Goal: Task Accomplishment & Management: Manage account settings

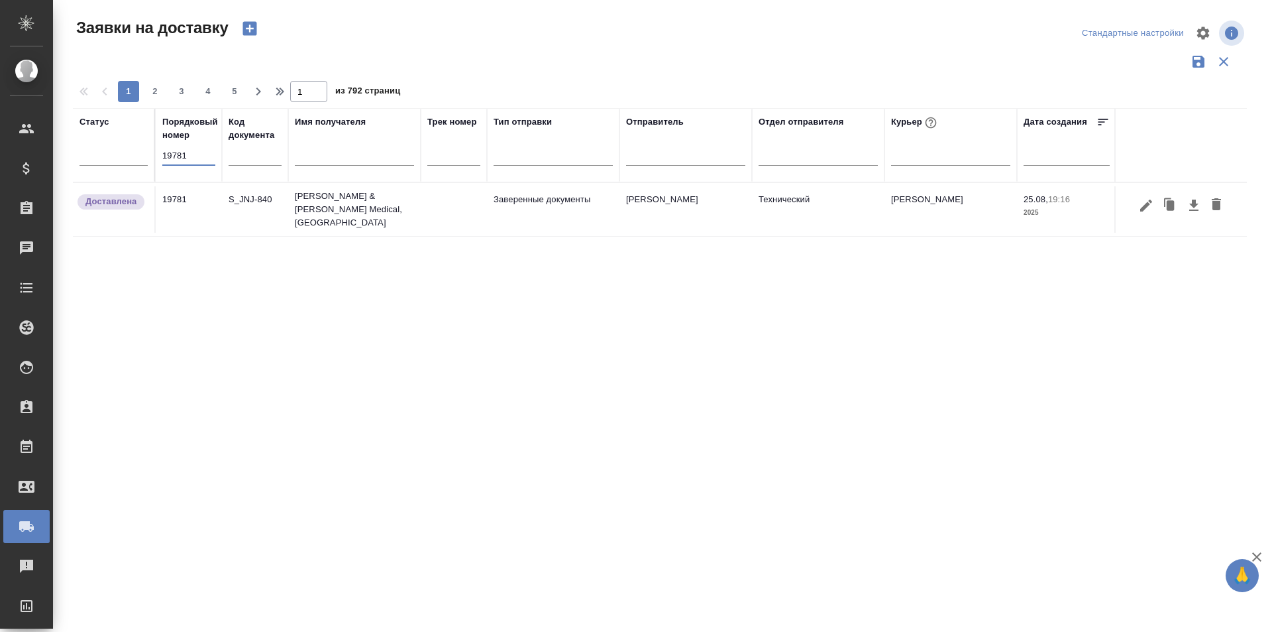
click at [178, 150] on input "19781" at bounding box center [188, 155] width 53 height 19
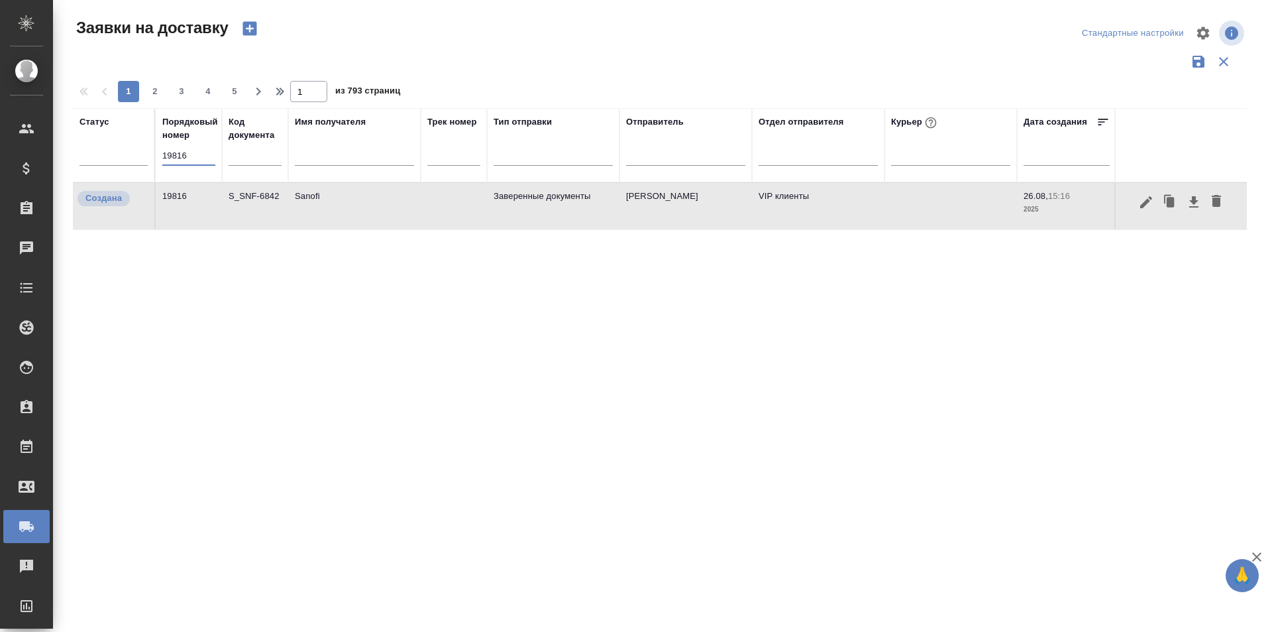
type input "19816"
click at [1142, 208] on icon "button" at bounding box center [1147, 202] width 16 height 16
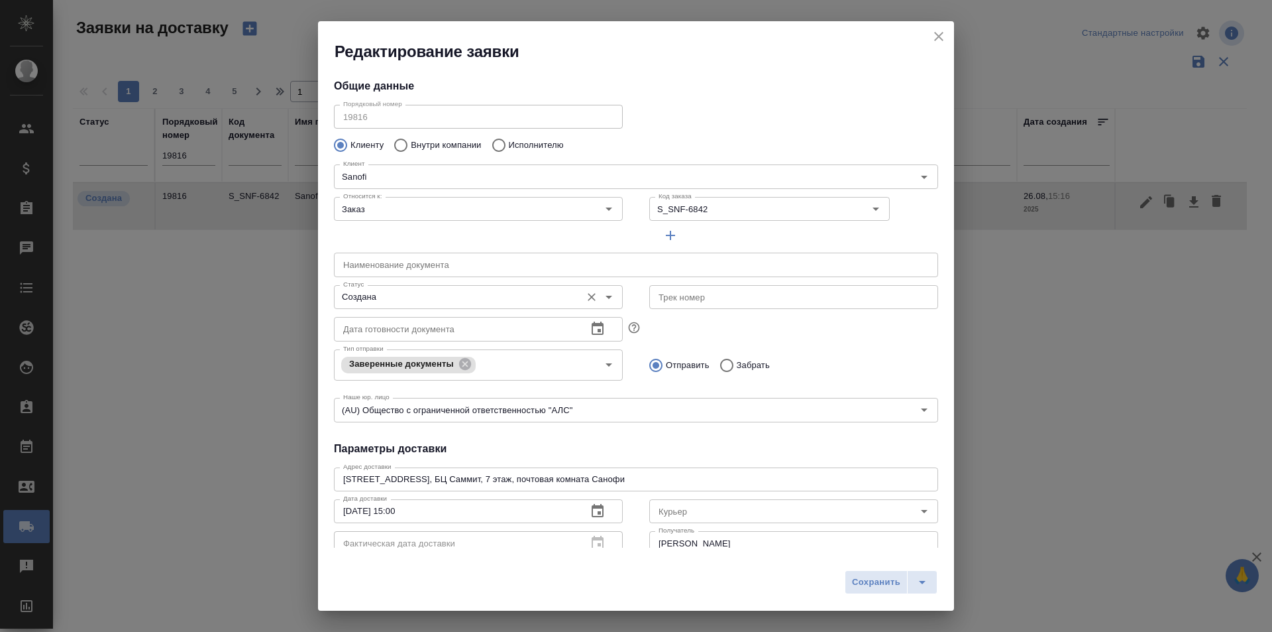
type input "[PERSON_NAME]"
click at [404, 296] on input "Создана" at bounding box center [456, 297] width 237 height 16
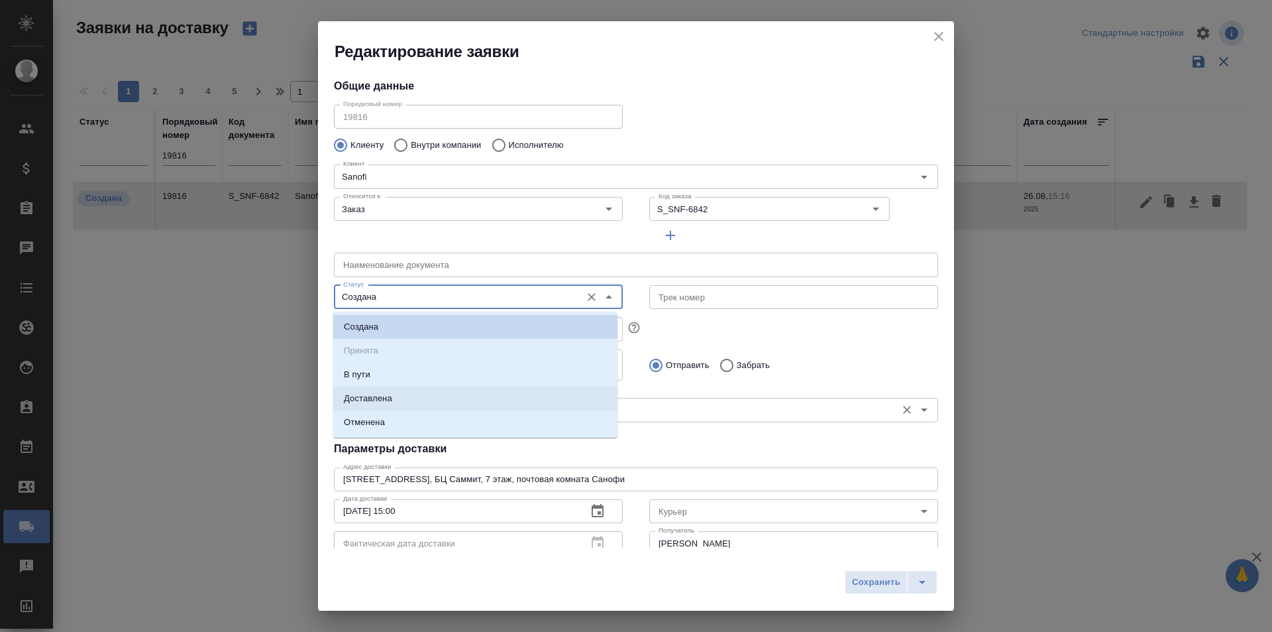
click at [404, 398] on li "Доставлена" at bounding box center [475, 398] width 284 height 24
type input "Доставлена"
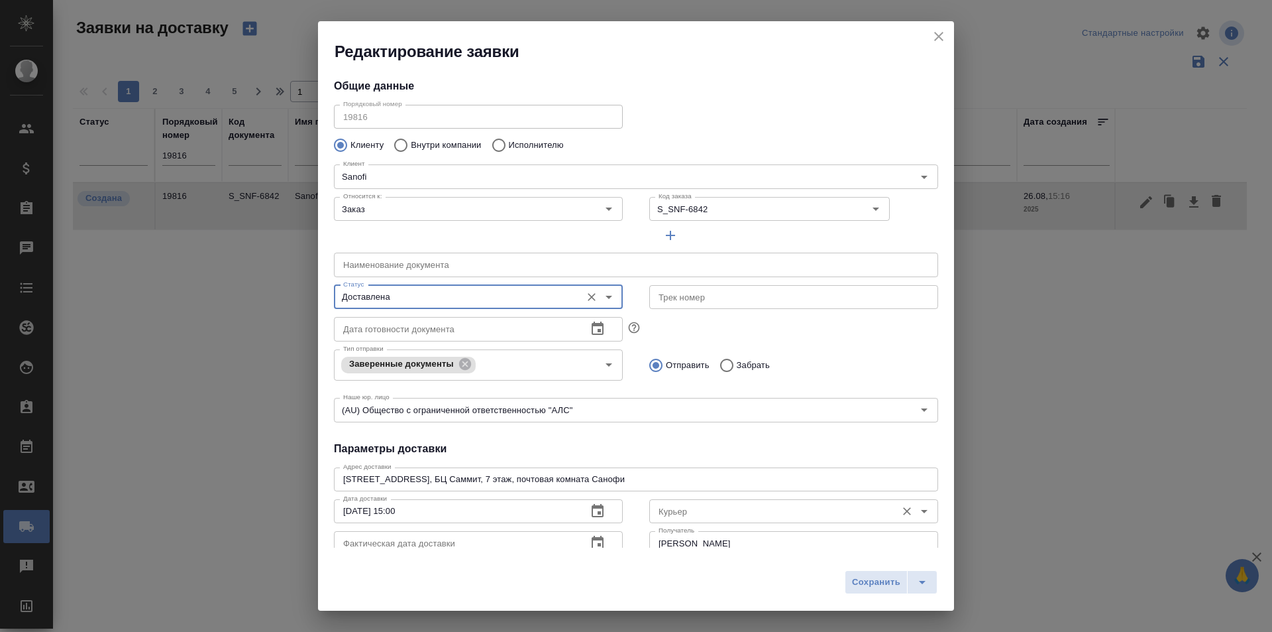
click at [718, 508] on input "Курьер" at bounding box center [771, 511] width 237 height 16
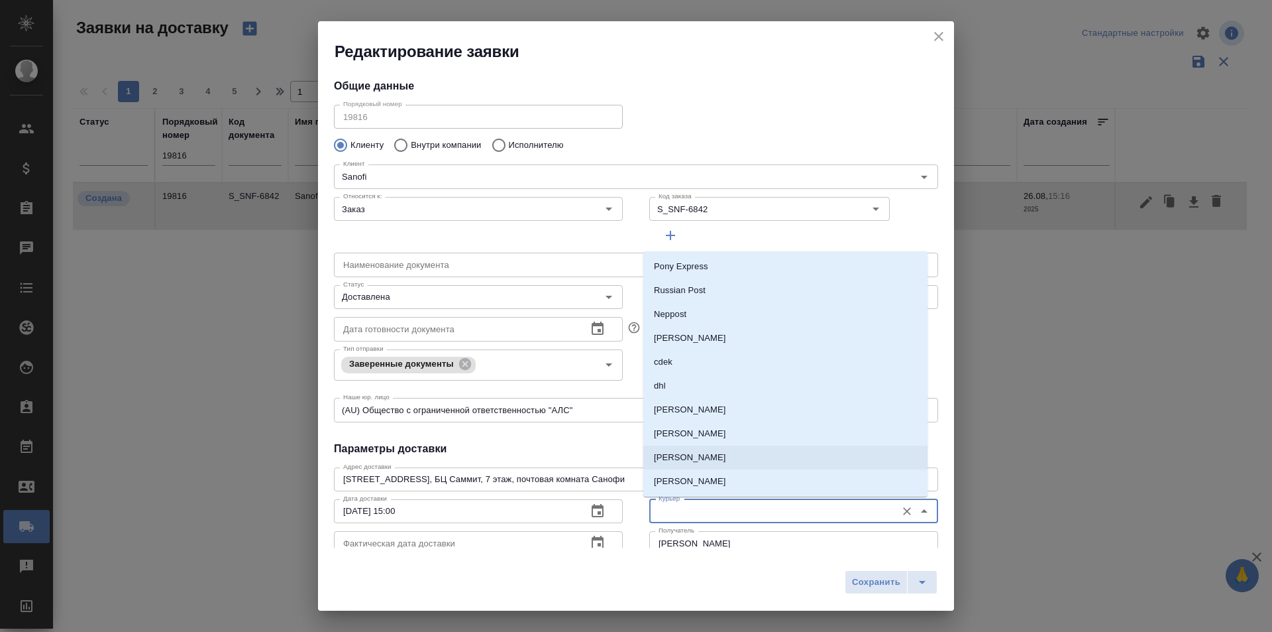
click at [742, 461] on li "[PERSON_NAME]" at bounding box center [786, 457] width 284 height 24
type input "[PERSON_NAME]"
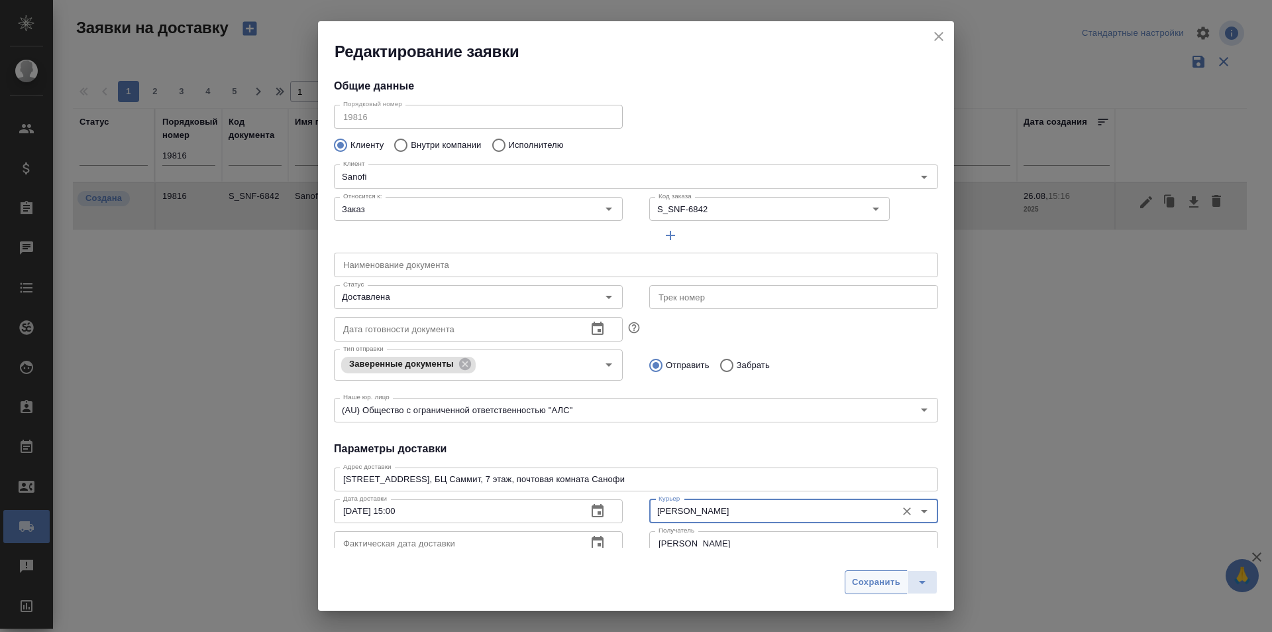
click at [852, 584] on span "Сохранить" at bounding box center [876, 582] width 48 height 15
type input "Создана"
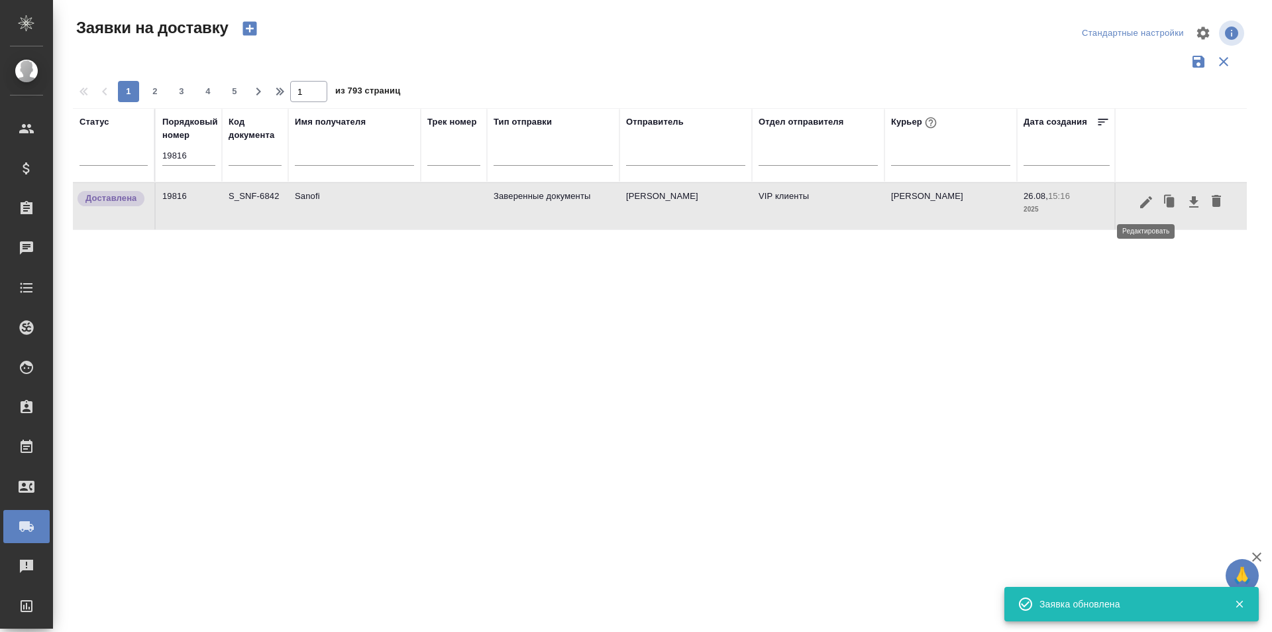
click at [1143, 211] on button "button" at bounding box center [1146, 202] width 23 height 25
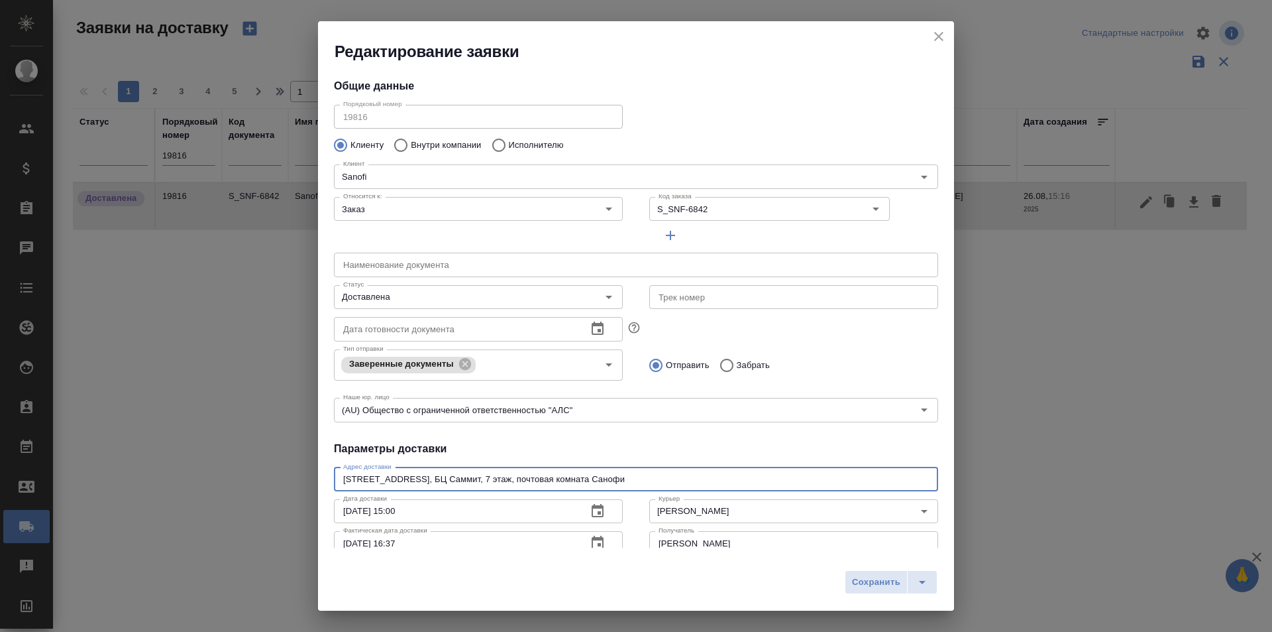
drag, startPoint x: 395, startPoint y: 479, endPoint x: 298, endPoint y: 465, distance: 97.8
click at [298, 465] on div "Редактирование заявки Общие данные Порядковый номер 19816 Порядковый номер Клие…" at bounding box center [636, 316] width 1272 height 632
click at [938, 38] on icon "close" at bounding box center [938, 36] width 9 height 9
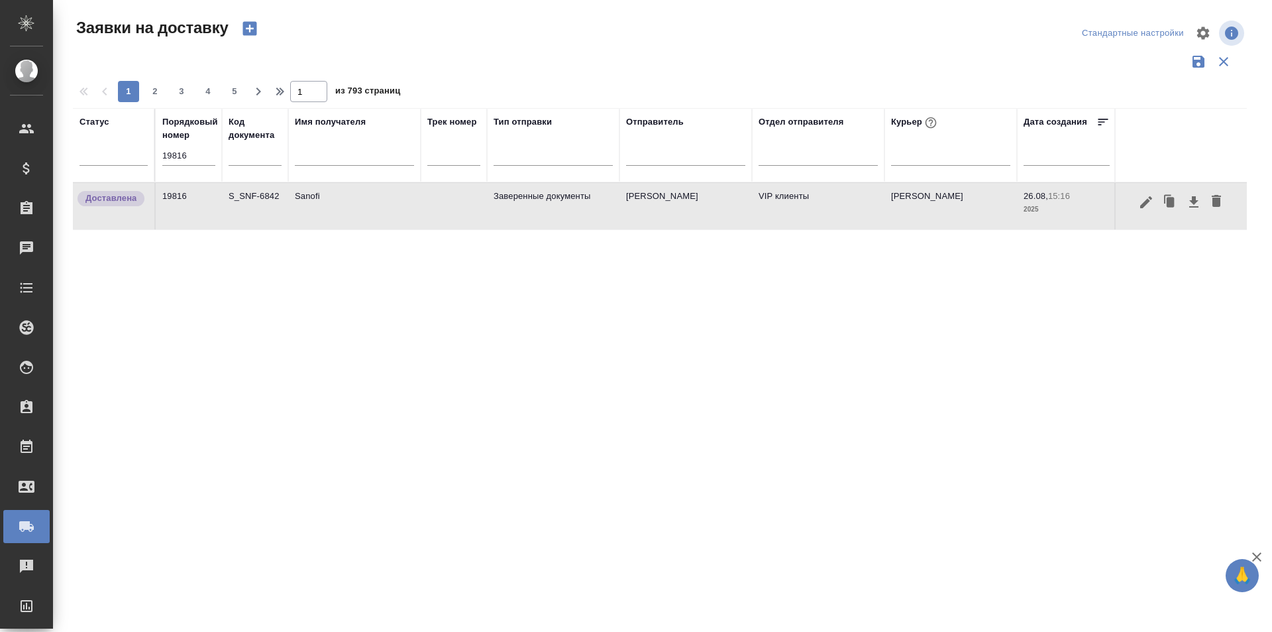
click at [183, 154] on input "19816" at bounding box center [188, 155] width 53 height 19
paste input "26"
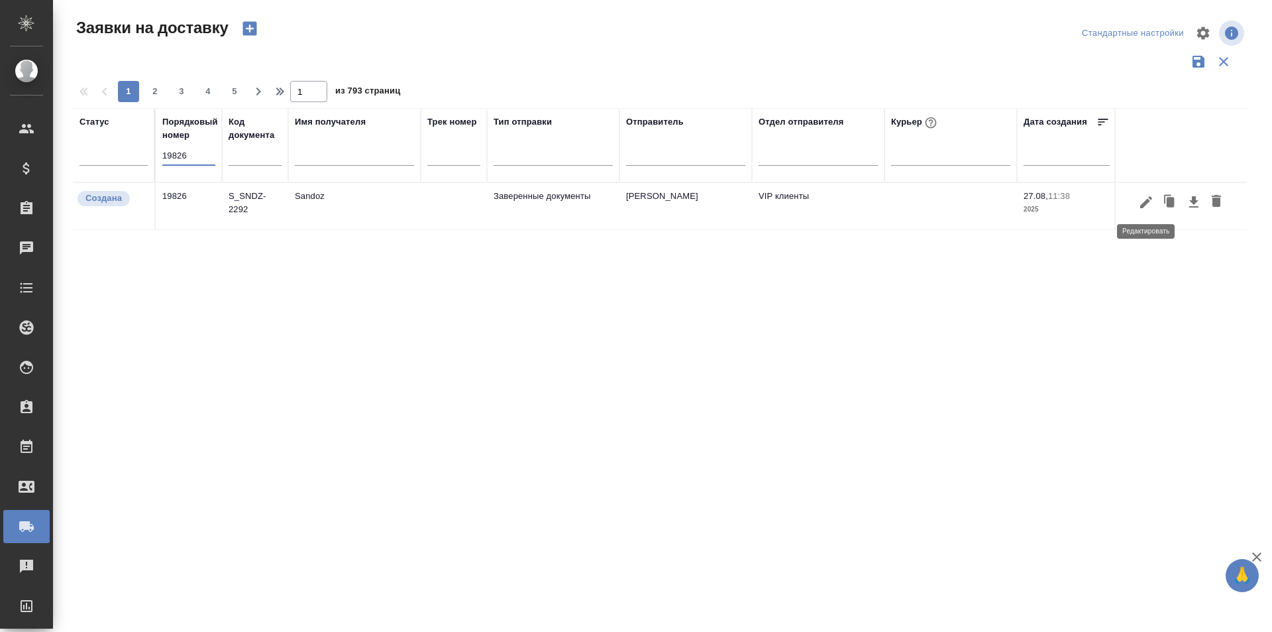
type input "19826"
click at [1154, 198] on button "button" at bounding box center [1146, 202] width 23 height 25
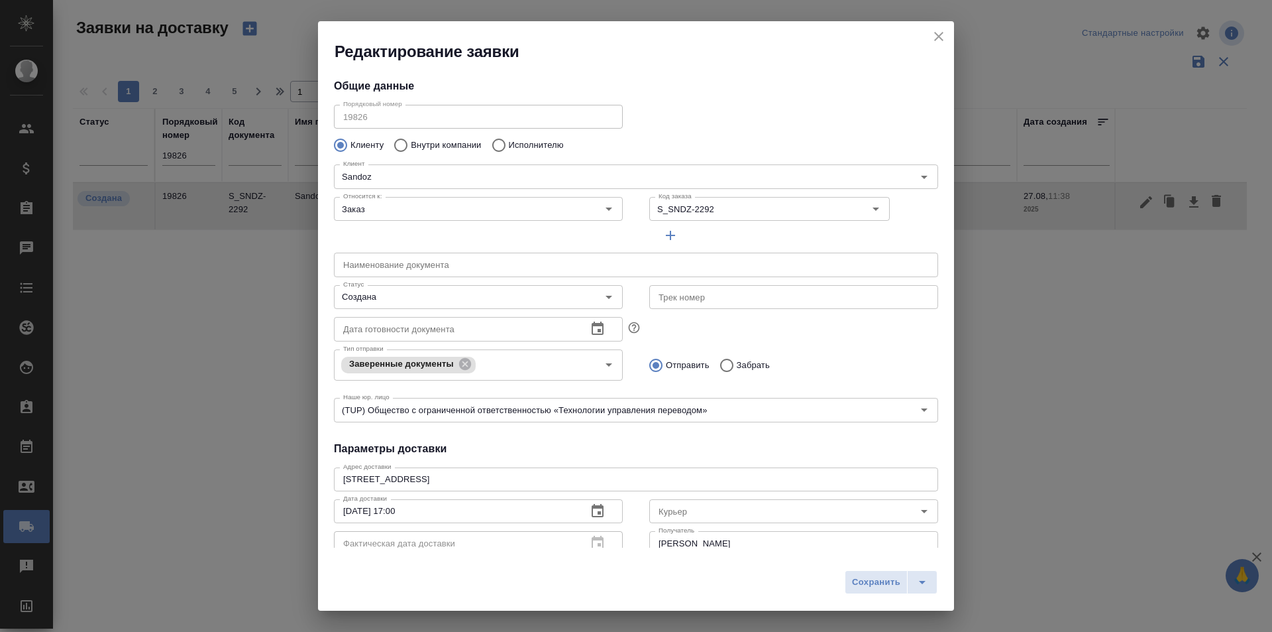
type input "[PERSON_NAME]"
click at [943, 40] on icon "close" at bounding box center [938, 36] width 9 height 9
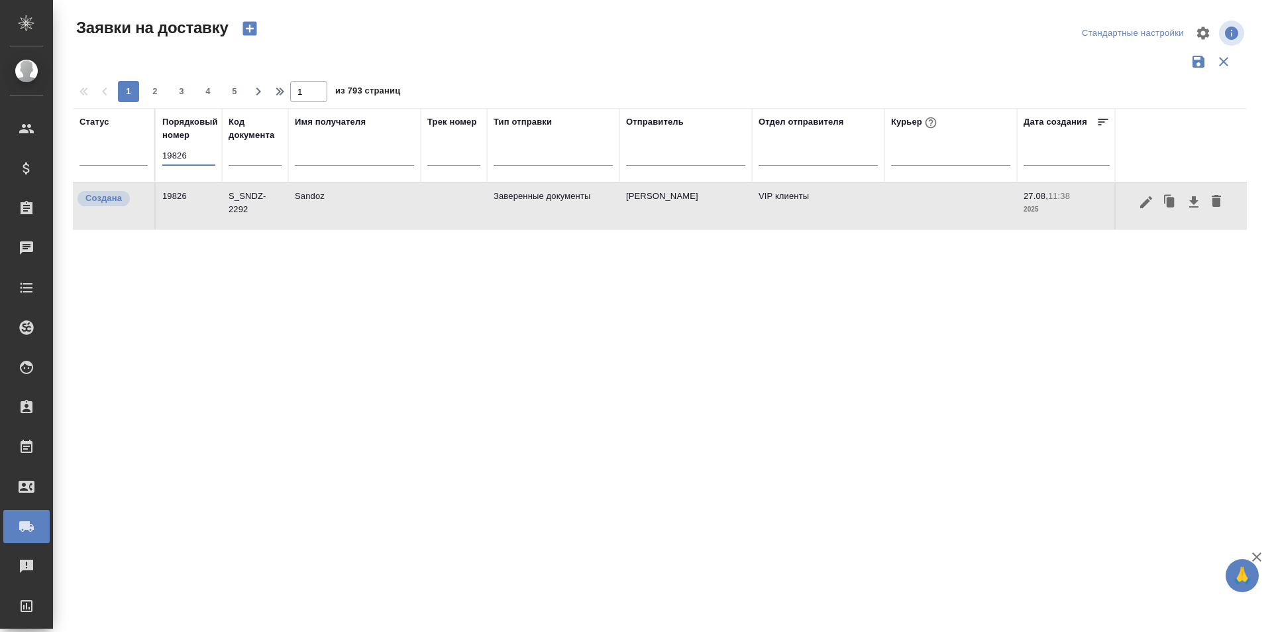
click at [186, 156] on input "19826" at bounding box center [188, 155] width 53 height 19
click at [1157, 201] on button "button" at bounding box center [1146, 202] width 23 height 25
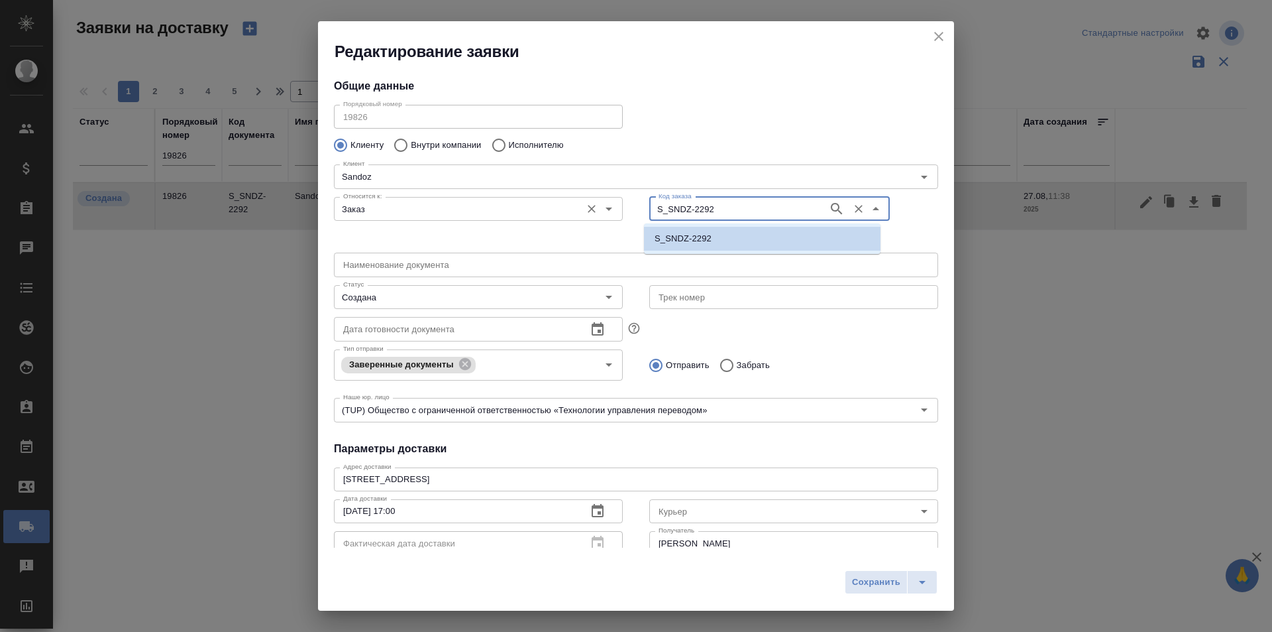
drag, startPoint x: 734, startPoint y: 208, endPoint x: 615, endPoint y: 207, distance: 118.6
click at [615, 207] on div "Относится к: Заказ Относится к: Код заказа S_SNDZ-2292 Код заказа" at bounding box center [636, 219] width 631 height 82
click at [776, 502] on div "Курьер" at bounding box center [793, 511] width 289 height 24
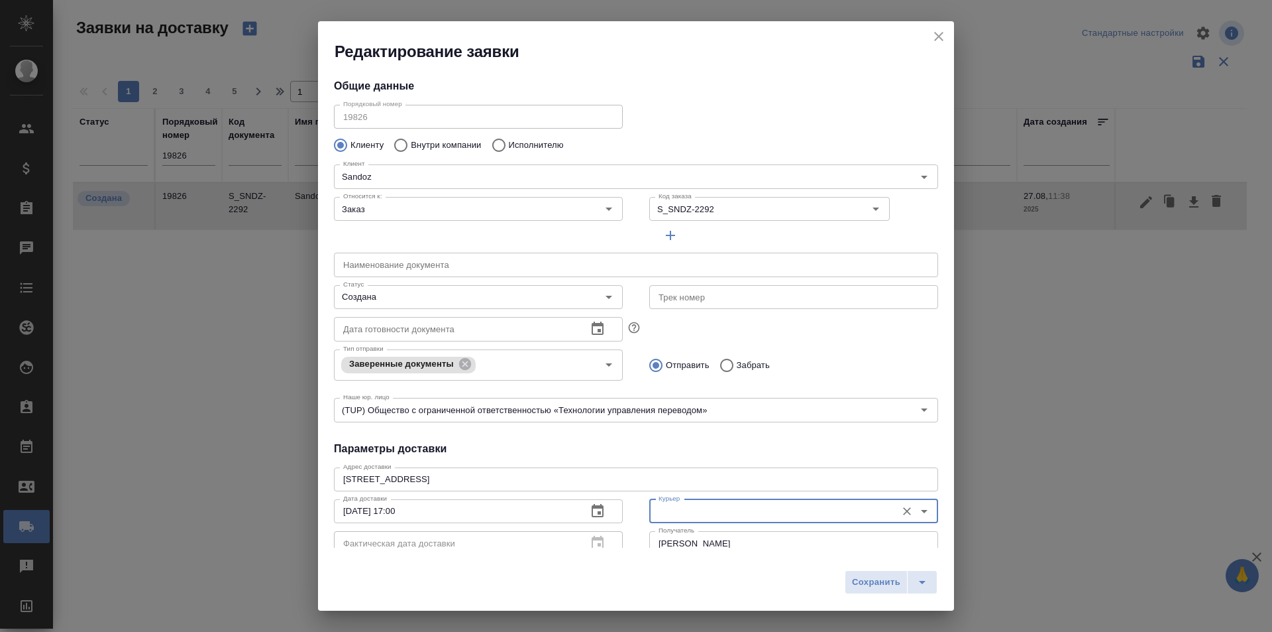
click at [746, 508] on input "Курьер" at bounding box center [771, 511] width 237 height 16
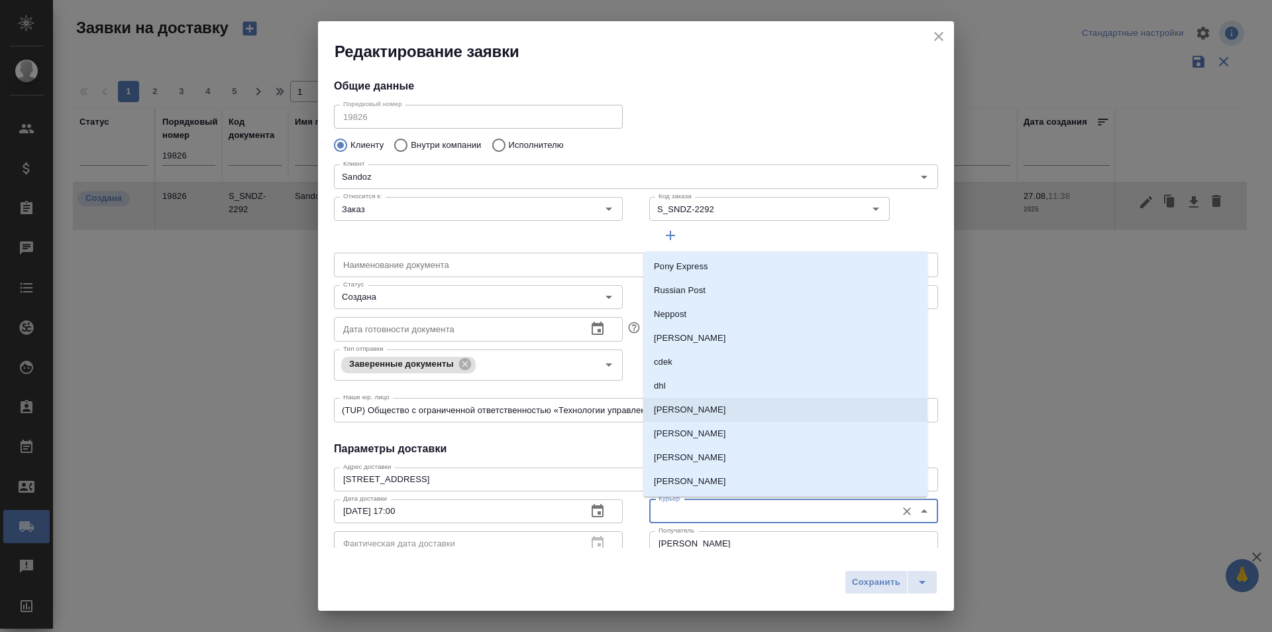
click at [708, 416] on li "[PERSON_NAME]" at bounding box center [786, 410] width 284 height 24
type input "[PERSON_NAME]"
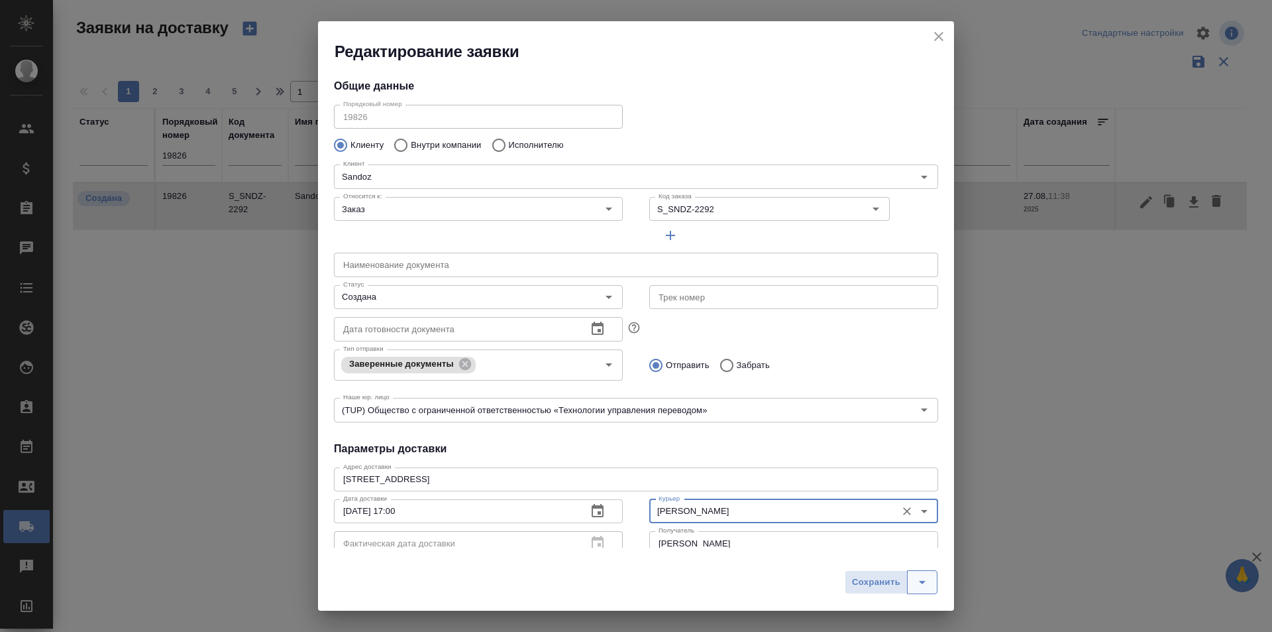
click at [927, 588] on icon "split button" at bounding box center [923, 582] width 16 height 16
click at [898, 555] on li "Сохранить и скачать" at bounding box center [894, 553] width 106 height 21
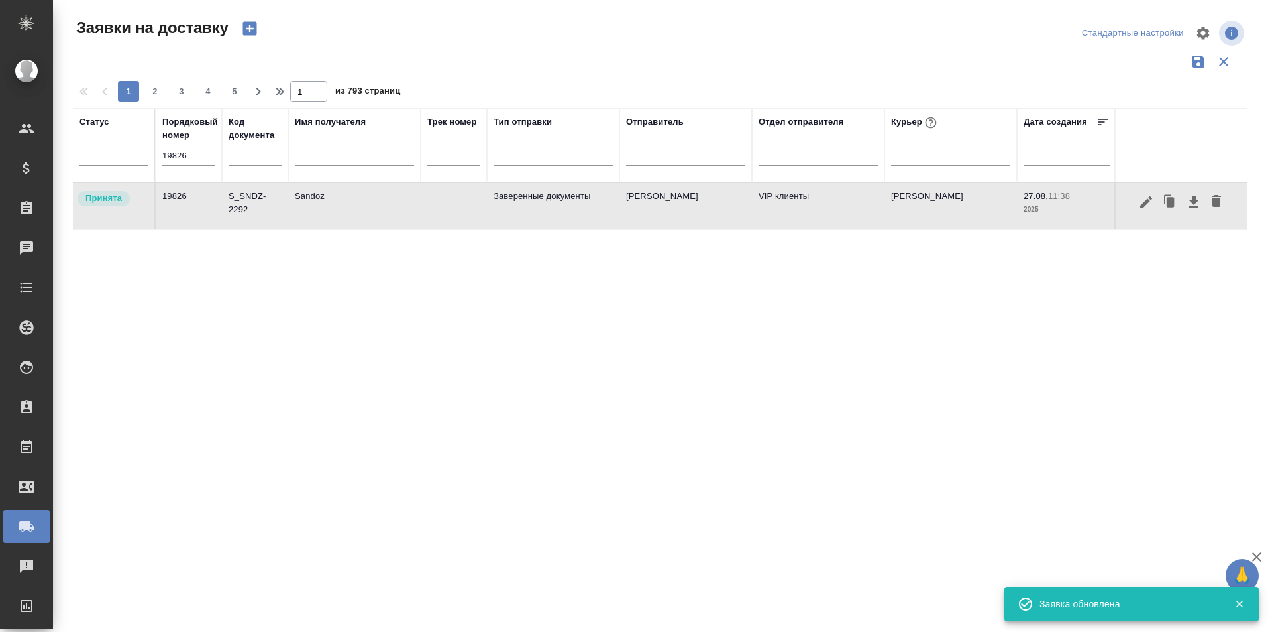
click at [1152, 200] on icon "button" at bounding box center [1147, 202] width 16 height 16
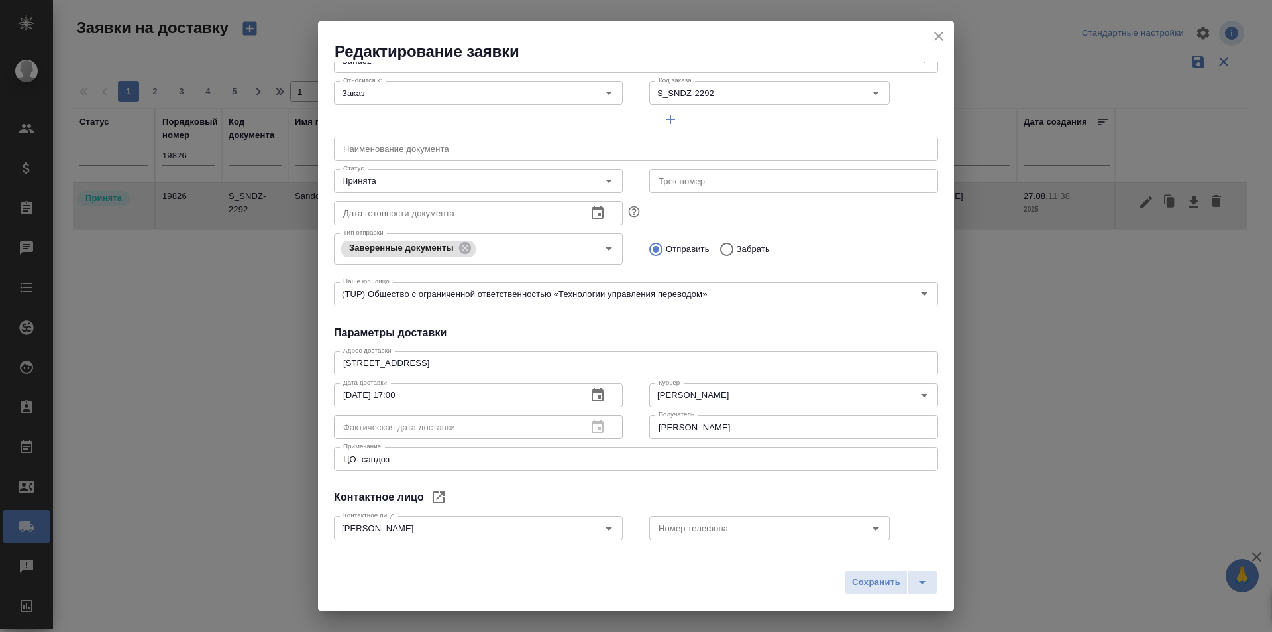
scroll to position [180, 0]
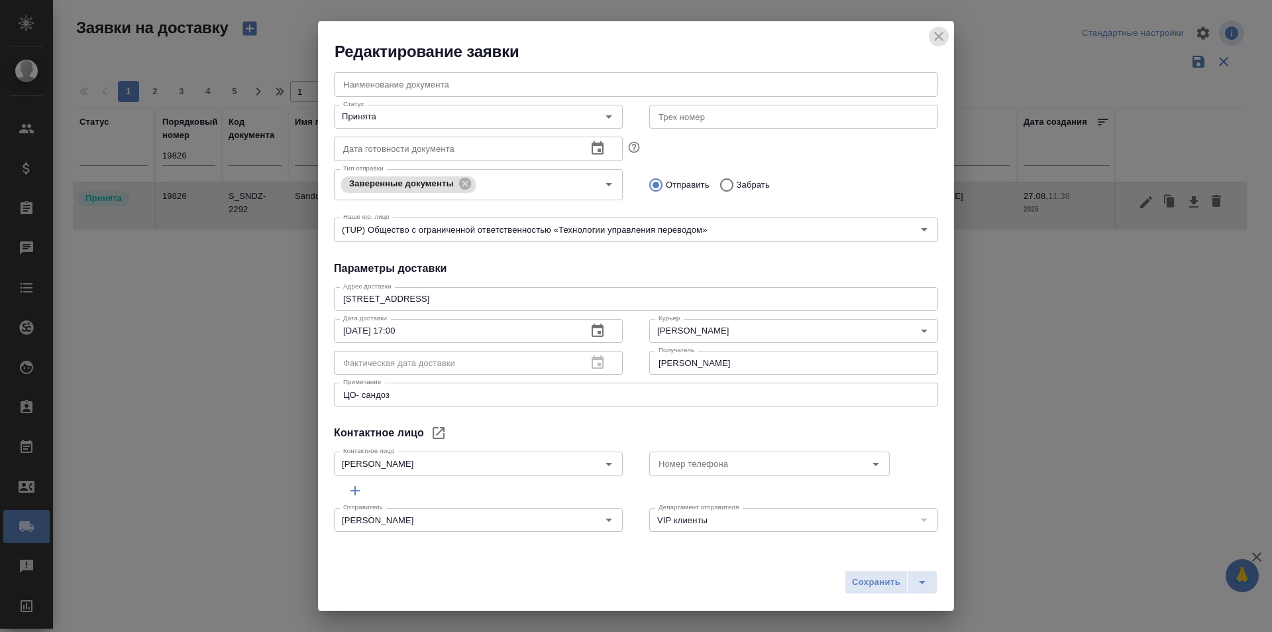
click at [930, 40] on button "close" at bounding box center [939, 37] width 20 height 20
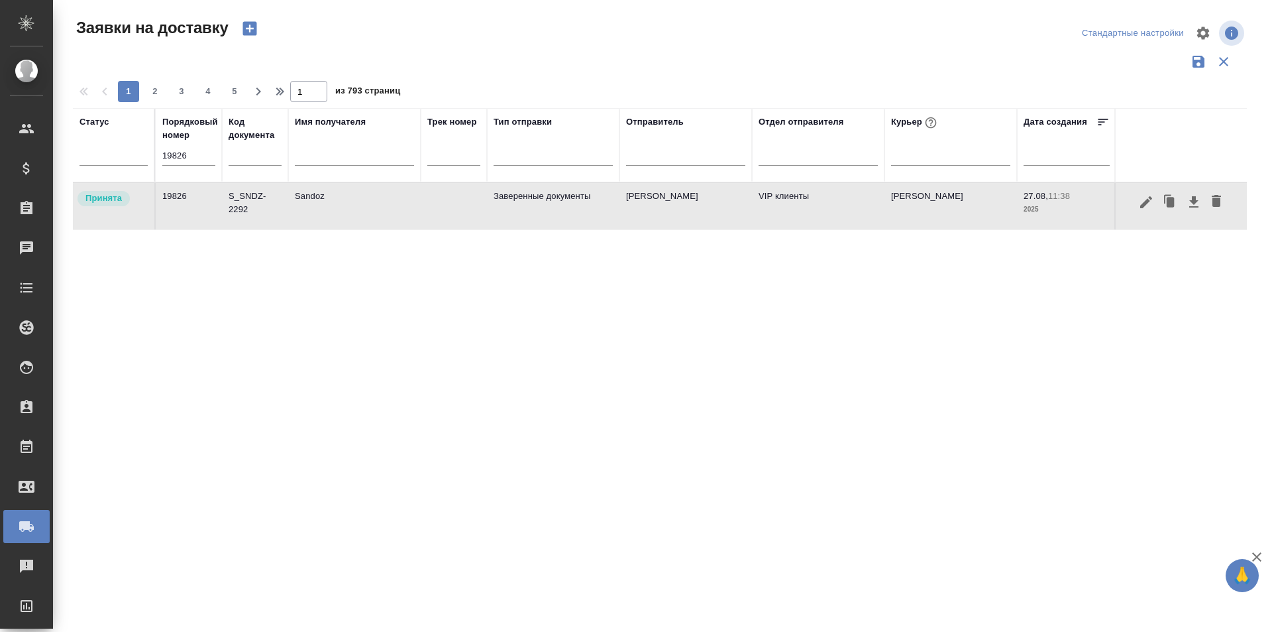
click at [206, 155] on input "19826" at bounding box center [188, 155] width 53 height 19
paste input "47"
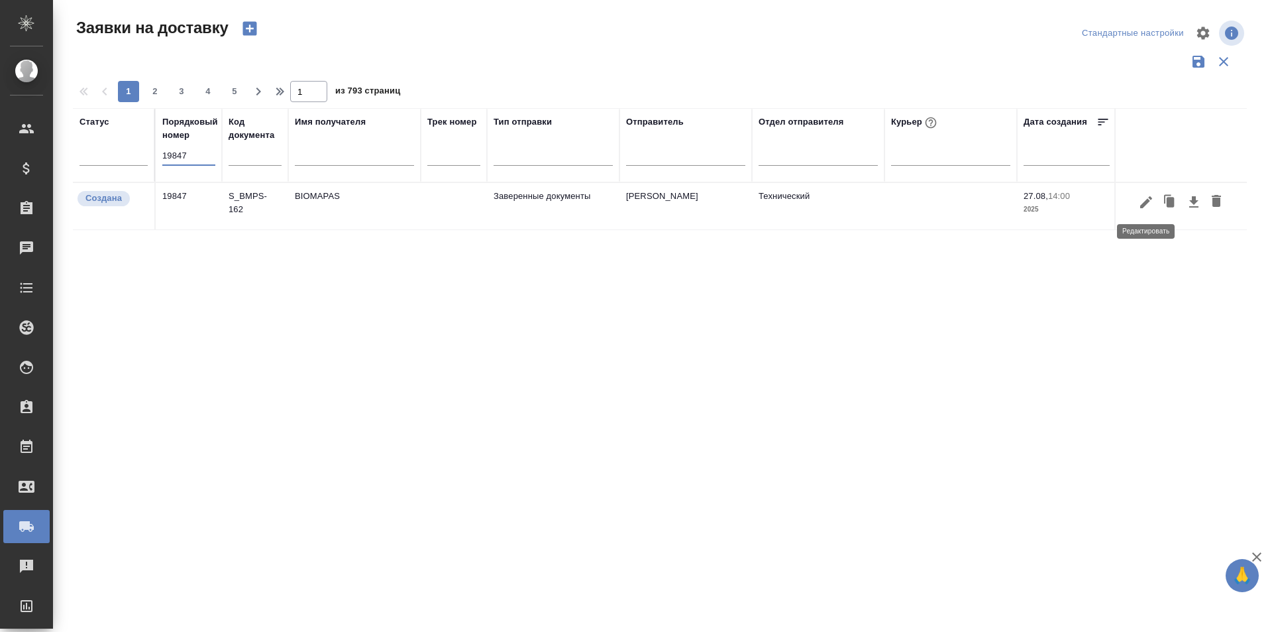
type input "19847"
click at [1145, 205] on icon "button" at bounding box center [1147, 202] width 12 height 12
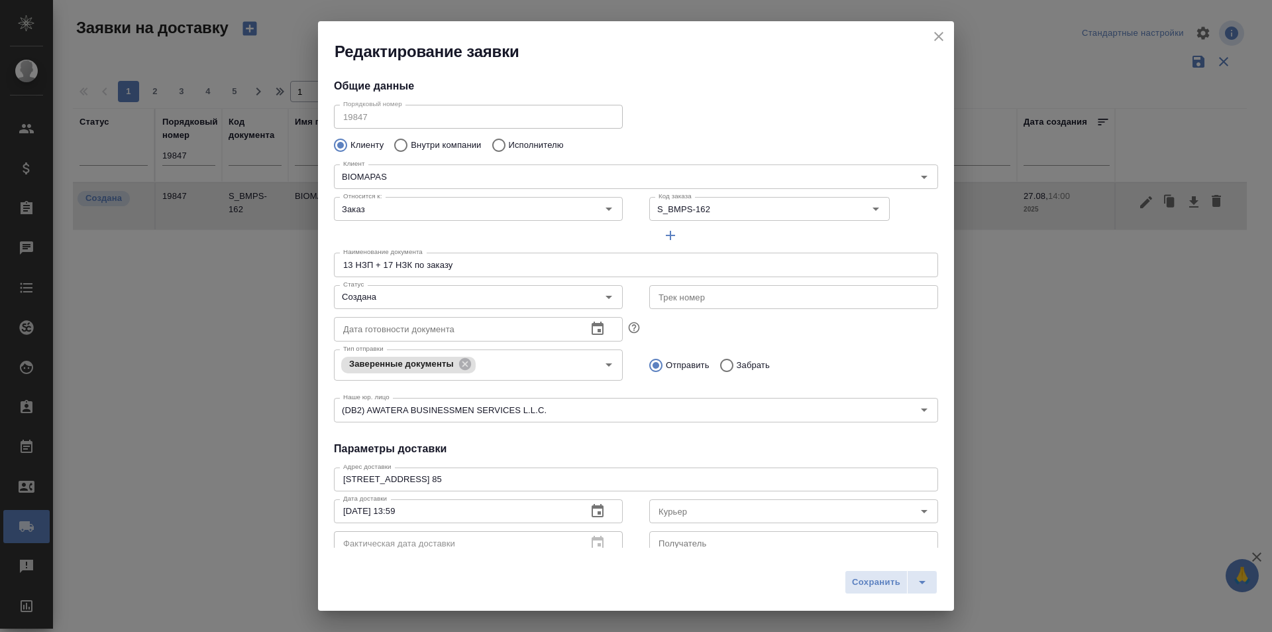
type input "[PERSON_NAME]"
type input "[PHONE_NUMBER]"
type input "[PERSON_NAME]"
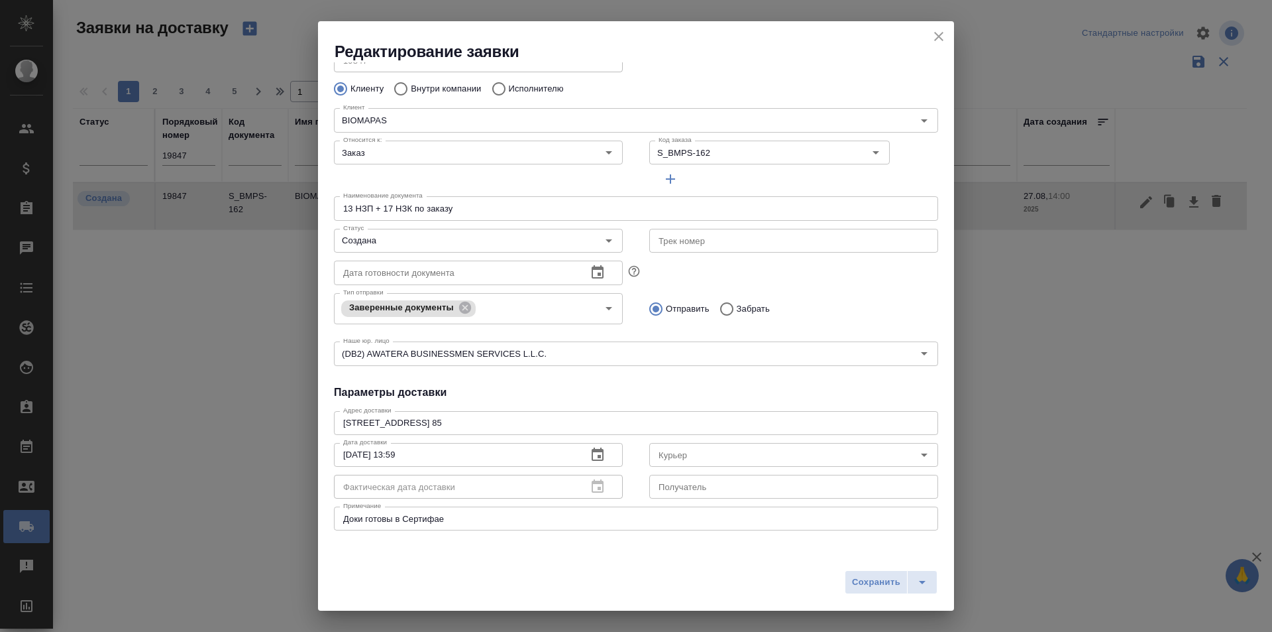
scroll to position [133, 0]
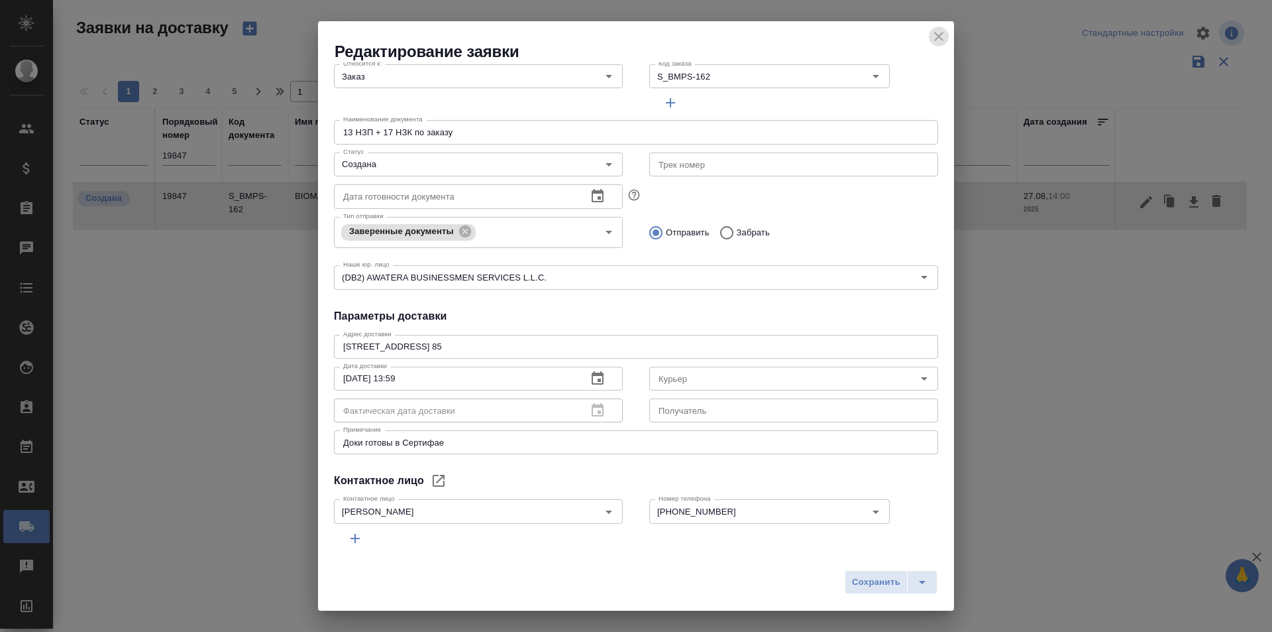
click at [938, 38] on icon "close" at bounding box center [938, 36] width 9 height 9
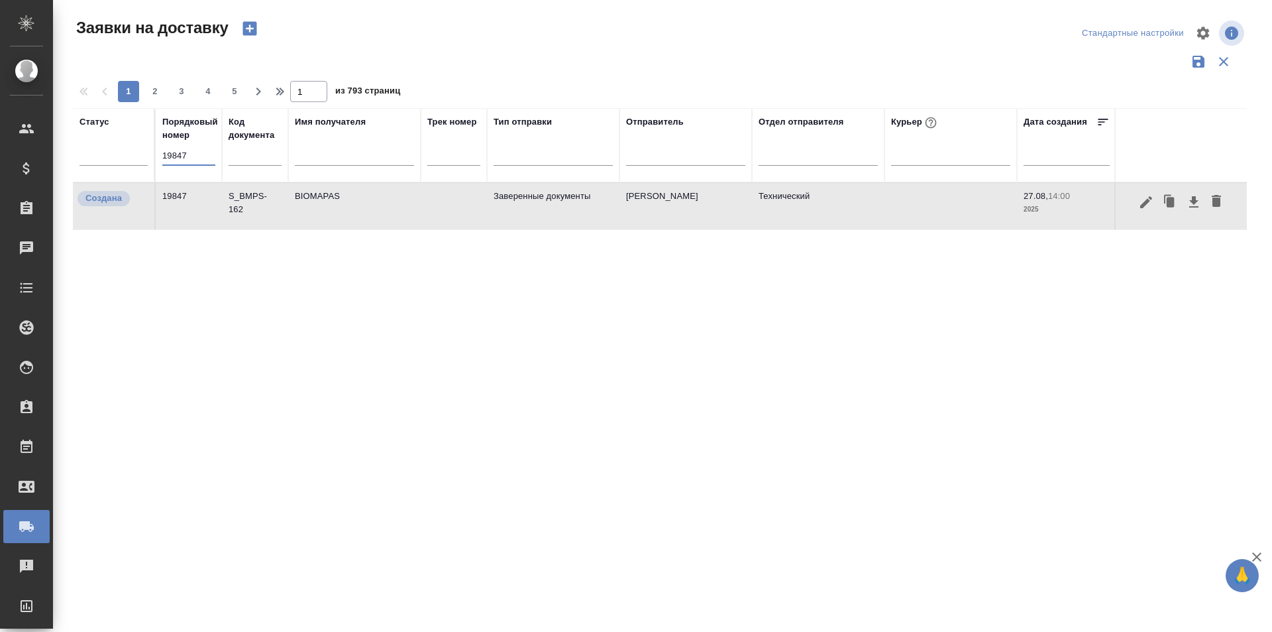
click at [190, 160] on input "19847" at bounding box center [188, 155] width 53 height 19
paste input "6"
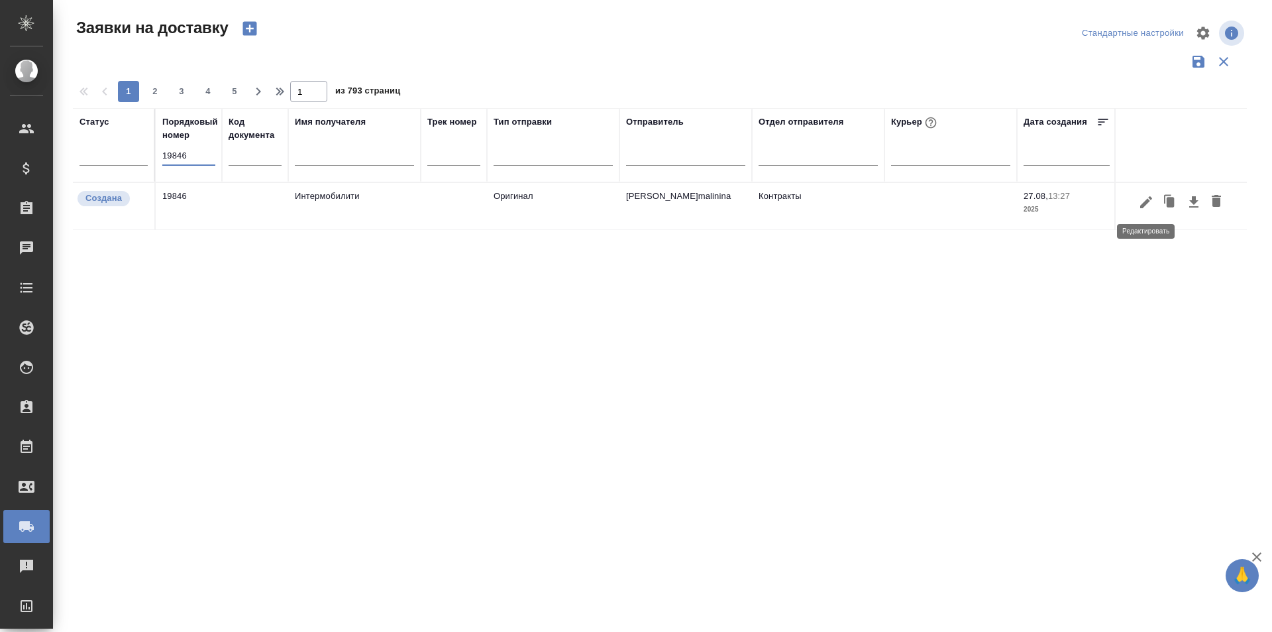
type input "19846"
click at [1140, 203] on icon "button" at bounding box center [1147, 202] width 16 height 16
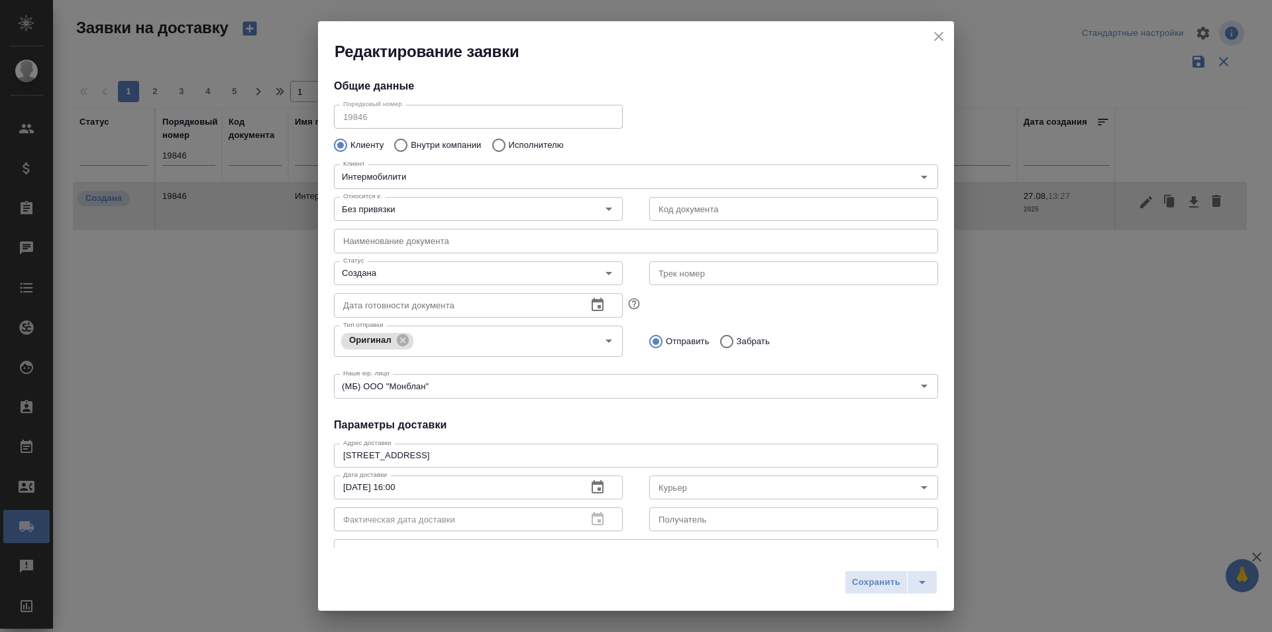
type input "[PERSON_NAME]"
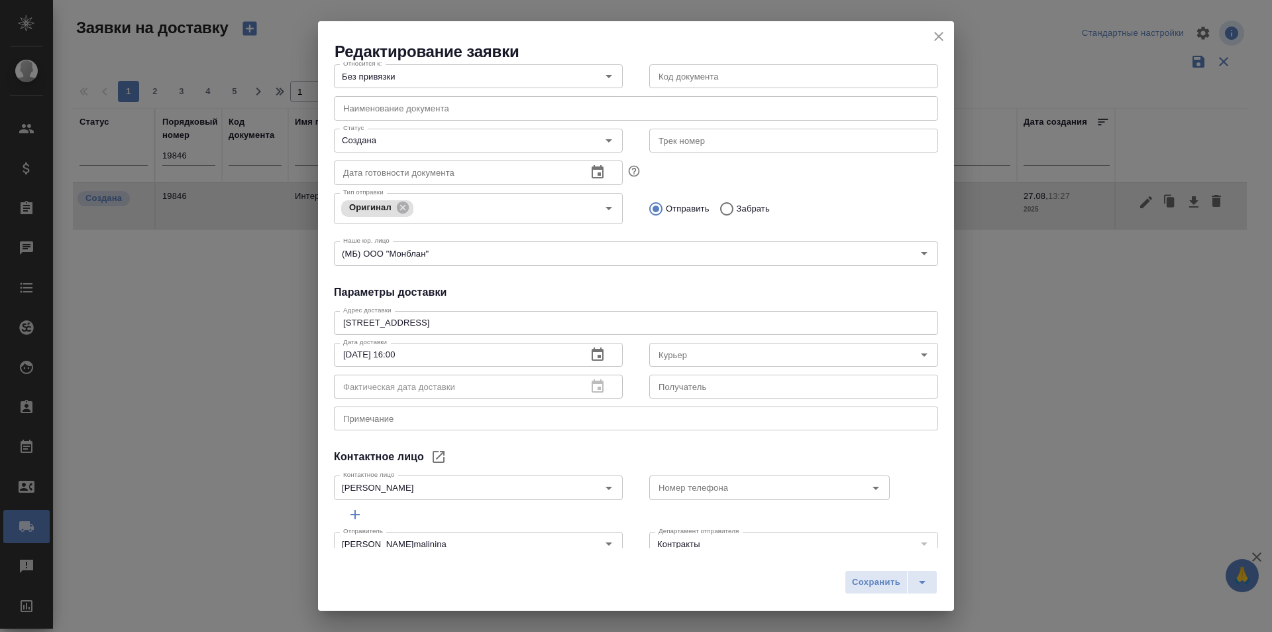
click at [943, 35] on icon "close" at bounding box center [939, 36] width 16 height 16
